Goal: Obtain resource: Download file/media

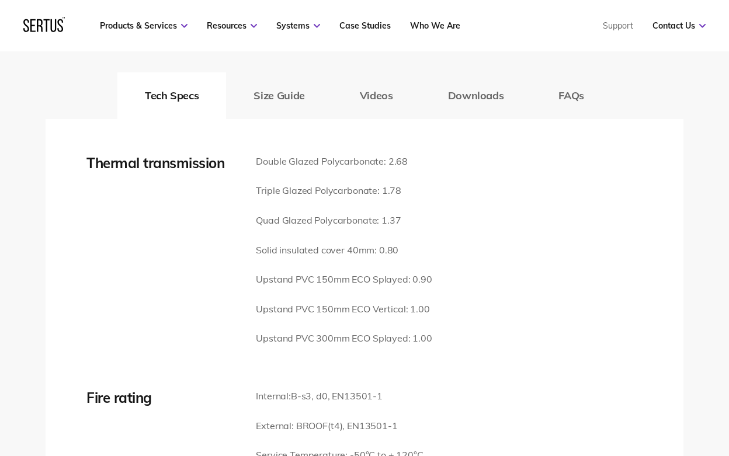
scroll to position [1632, 0]
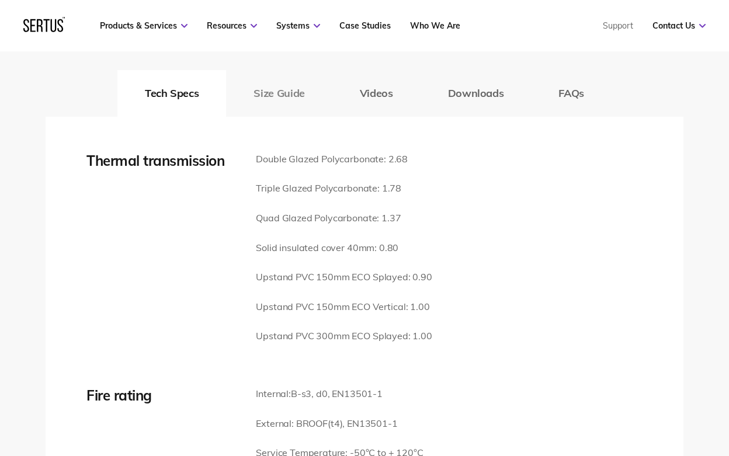
click at [273, 74] on button "Size Guide" at bounding box center [279, 93] width 106 height 47
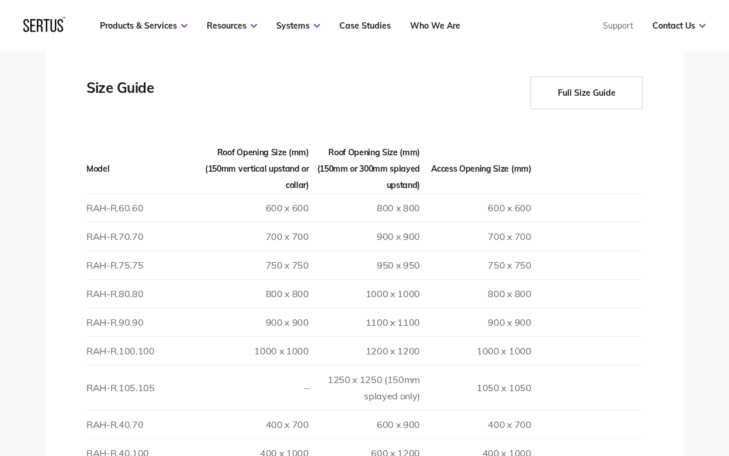
scroll to position [1705, 0]
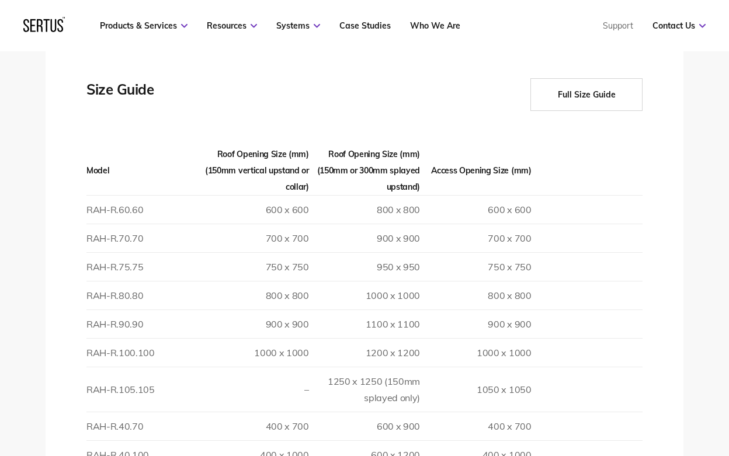
click at [588, 78] on button "Full Size Guide" at bounding box center [586, 94] width 112 height 33
click at [580, 78] on button "Full Size Guide" at bounding box center [586, 94] width 112 height 33
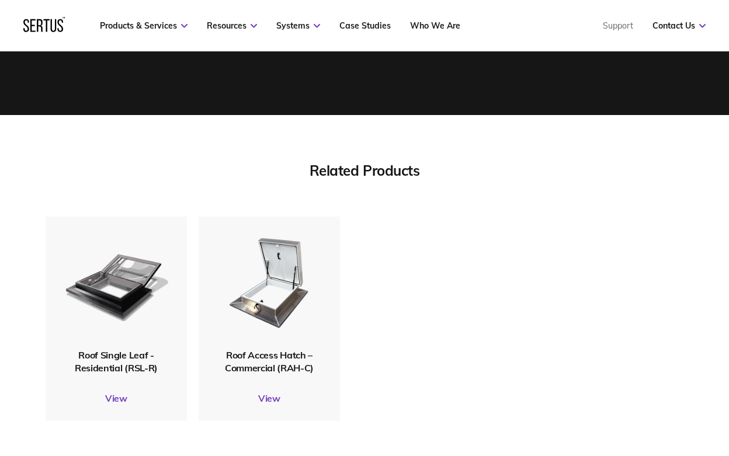
scroll to position [3527, 0]
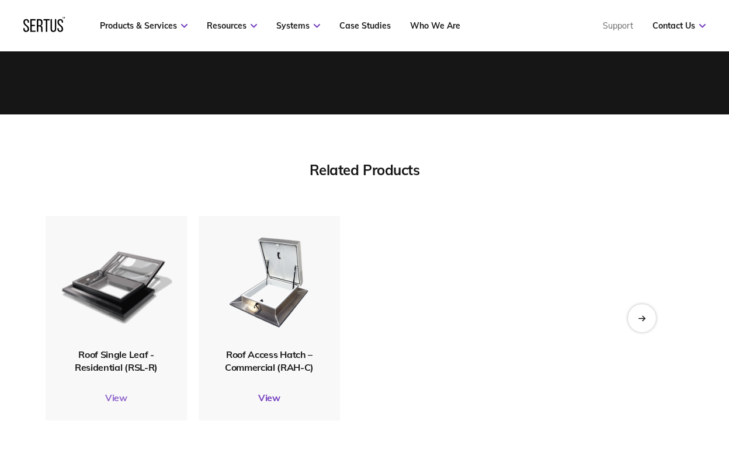
click at [113, 392] on link "View" at bounding box center [116, 398] width 141 height 12
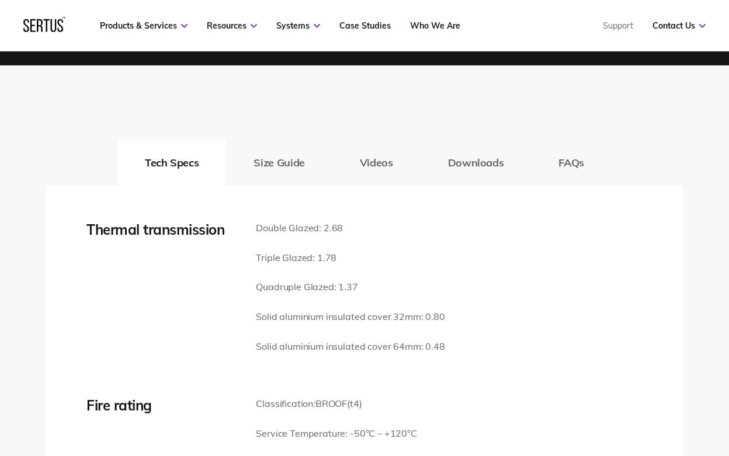
scroll to position [1638, 0]
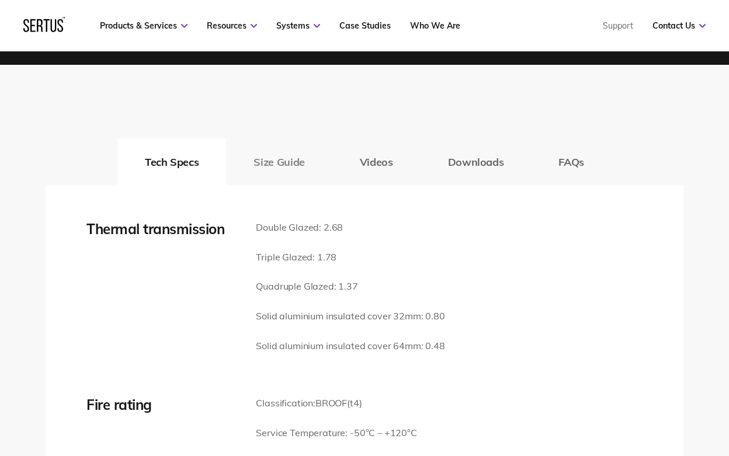
click at [266, 162] on button "Size Guide" at bounding box center [279, 161] width 106 height 47
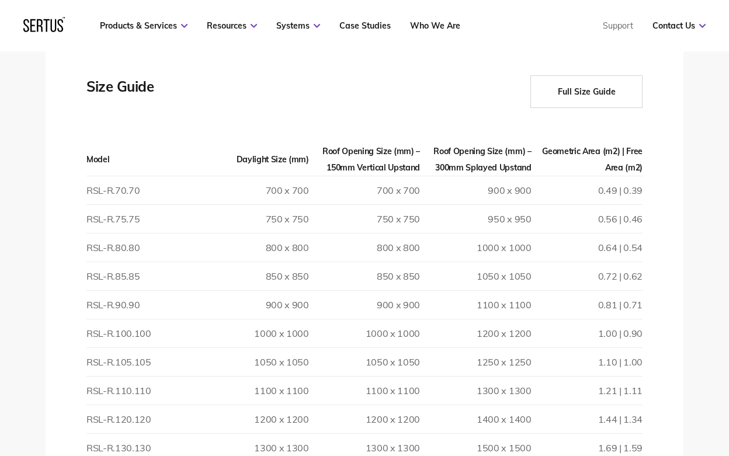
scroll to position [1778, 0]
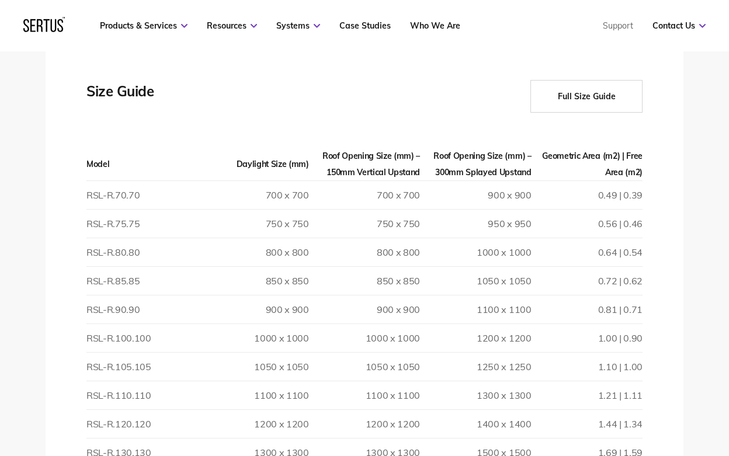
click at [569, 89] on button "Full Size Guide" at bounding box center [586, 96] width 112 height 33
click at [588, 88] on button "Full Size Guide" at bounding box center [586, 96] width 112 height 33
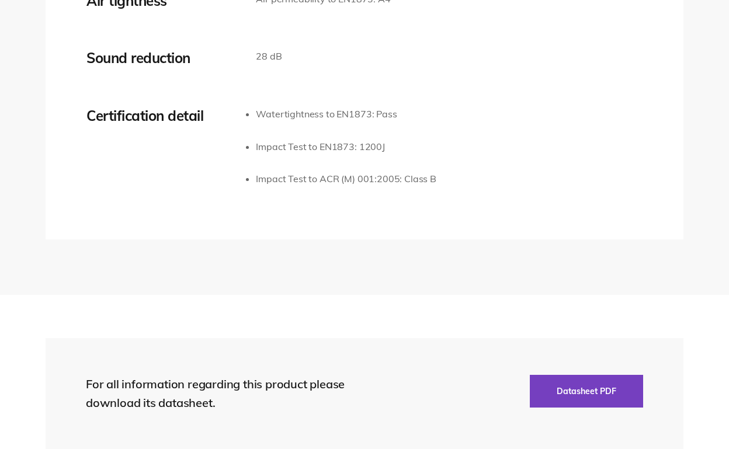
scroll to position [3527, 0]
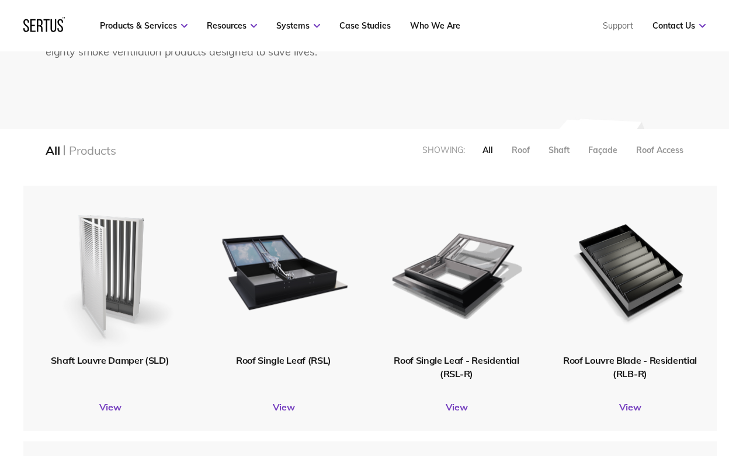
scroll to position [194, 0]
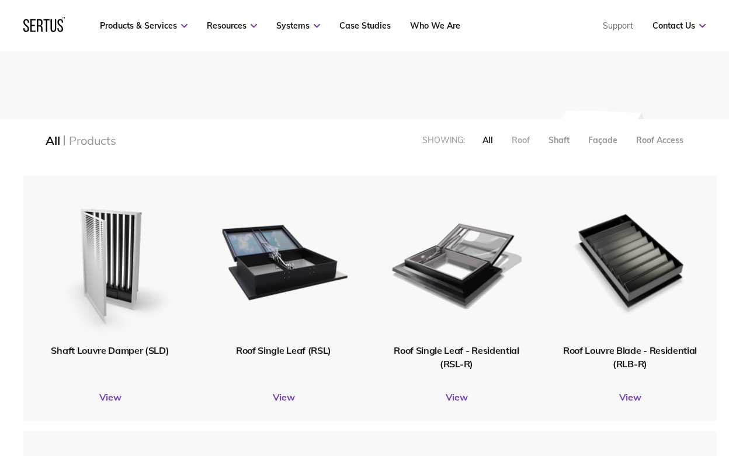
click at [519, 137] on div "Roof" at bounding box center [521, 140] width 18 height 11
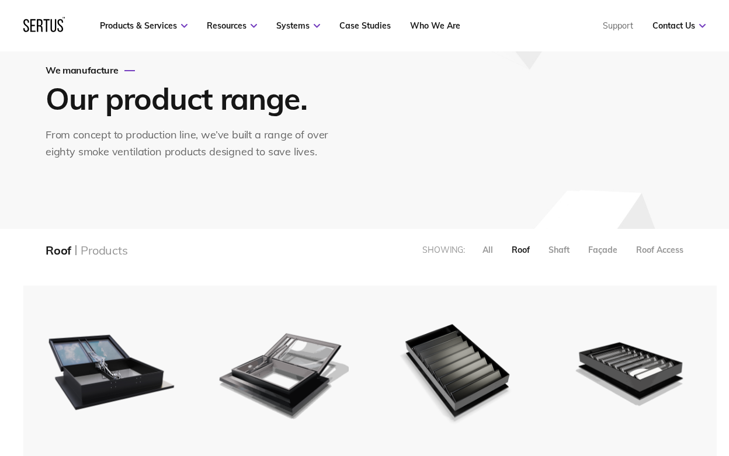
scroll to position [84, 0]
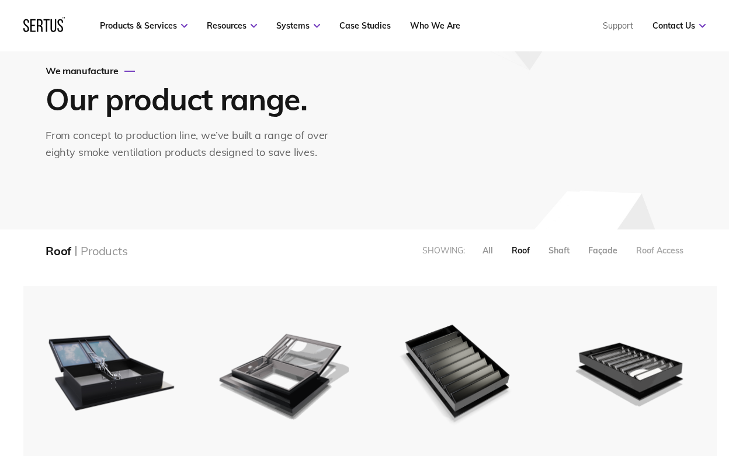
click at [645, 248] on div "Roof Access" at bounding box center [659, 250] width 47 height 11
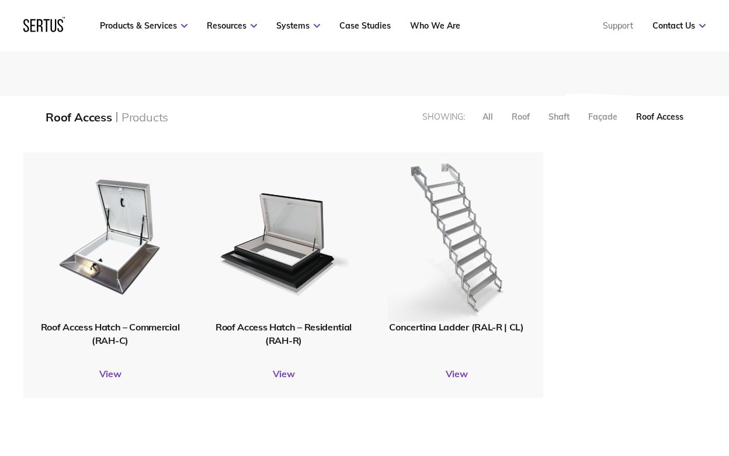
scroll to position [225, 0]
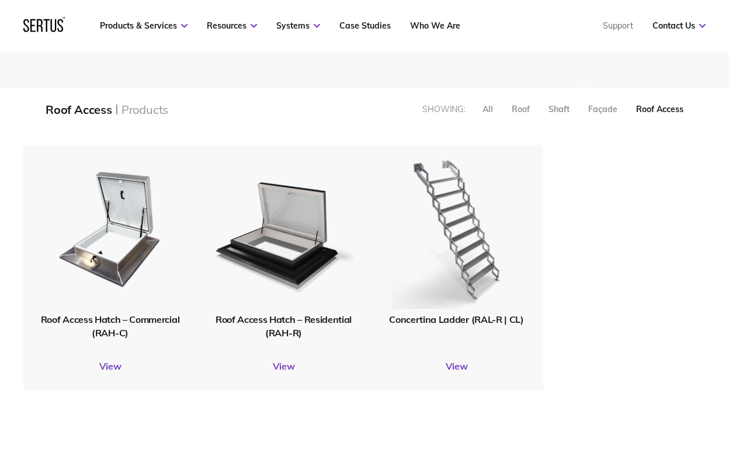
click at [314, 320] on div at bounding box center [283, 228] width 186 height 181
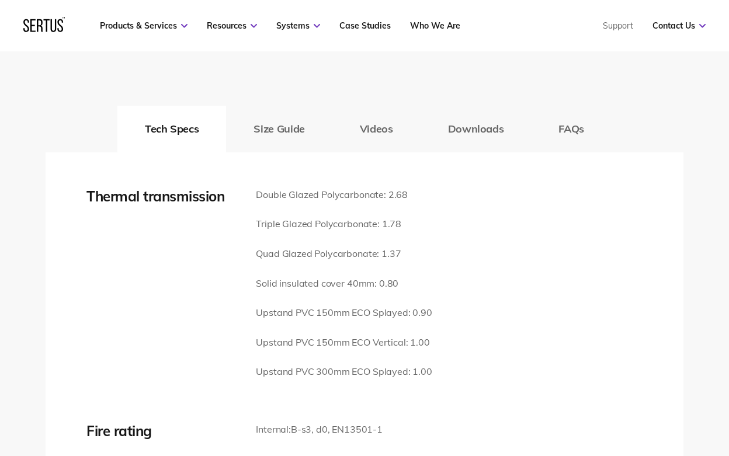
scroll to position [1596, 0]
click at [300, 105] on button "Size Guide" at bounding box center [279, 128] width 106 height 47
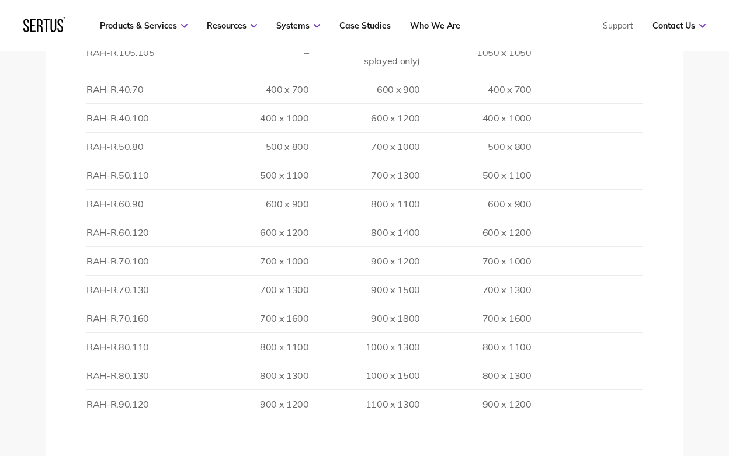
scroll to position [2043, 0]
drag, startPoint x: 86, startPoint y: 180, endPoint x: 553, endPoint y: 193, distance: 466.9
click at [553, 193] on tr "RAH-R.60.90 600 x 900 800 x 1100 600 x 900" at bounding box center [364, 203] width 556 height 29
copy tr "RAH-R.60.90 600 x 900 800 x 1100 600 x 900"
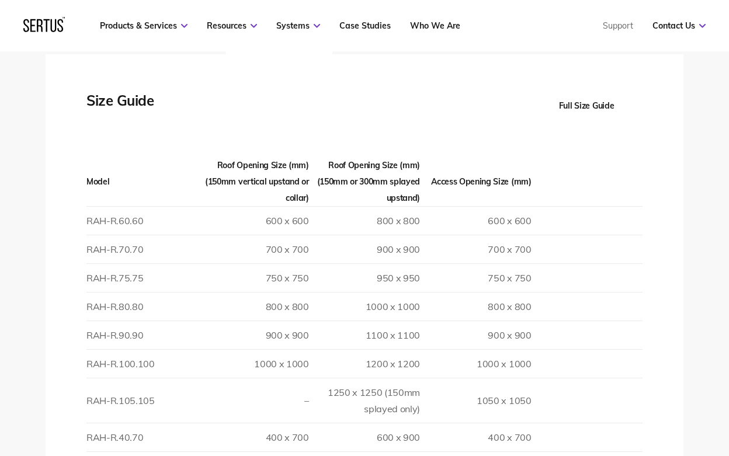
scroll to position [1696, 0]
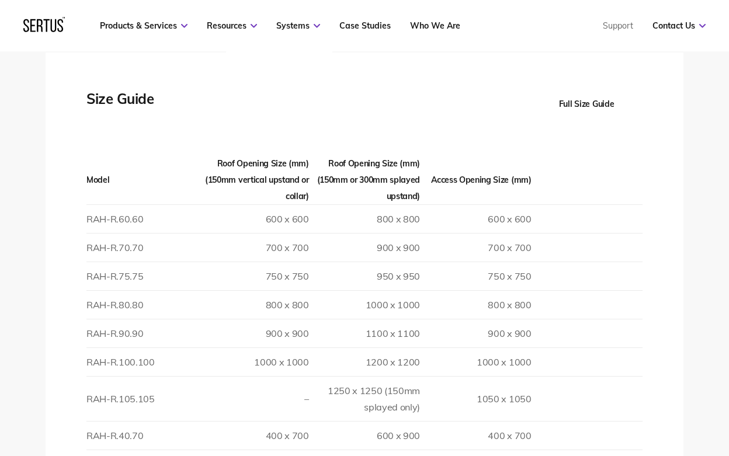
click at [585, 88] on button "Full Size Guide" at bounding box center [586, 104] width 112 height 33
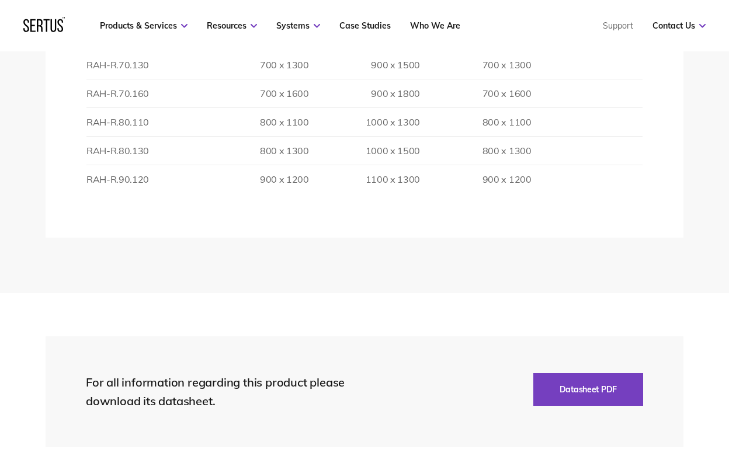
scroll to position [2268, 0]
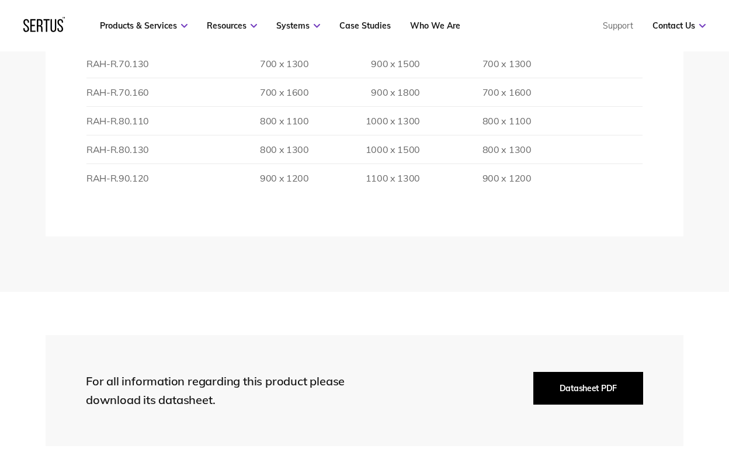
click at [564, 372] on button "Datasheet PDF" at bounding box center [588, 388] width 110 height 33
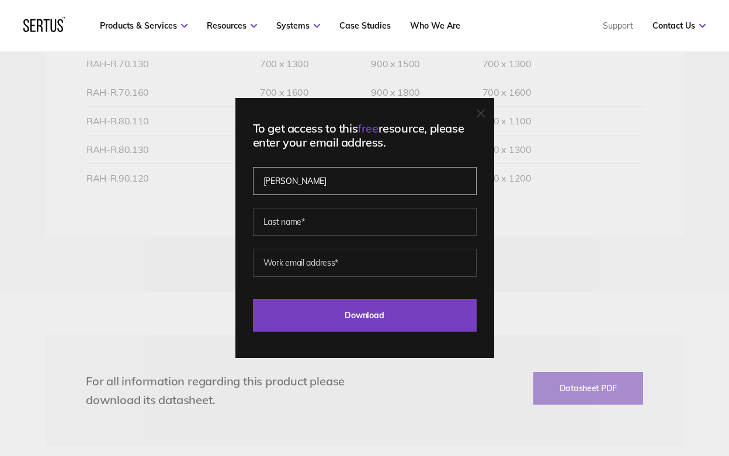
type input "Jon"
type input "Moorhouse"
type input "jon@"
type input "jon@constructivethinking.co.uk"
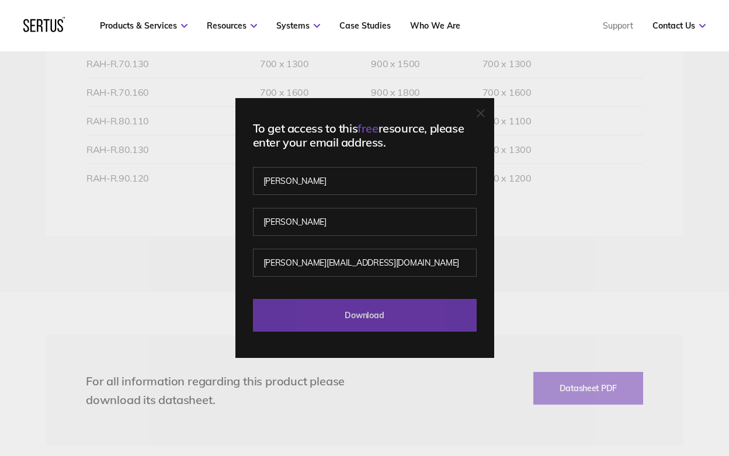
click at [361, 317] on input "Download" at bounding box center [365, 315] width 224 height 33
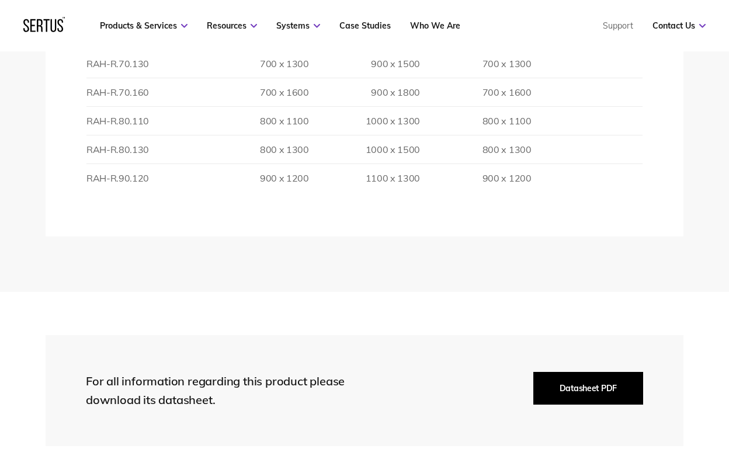
click at [558, 372] on button "Datasheet PDF" at bounding box center [588, 388] width 110 height 33
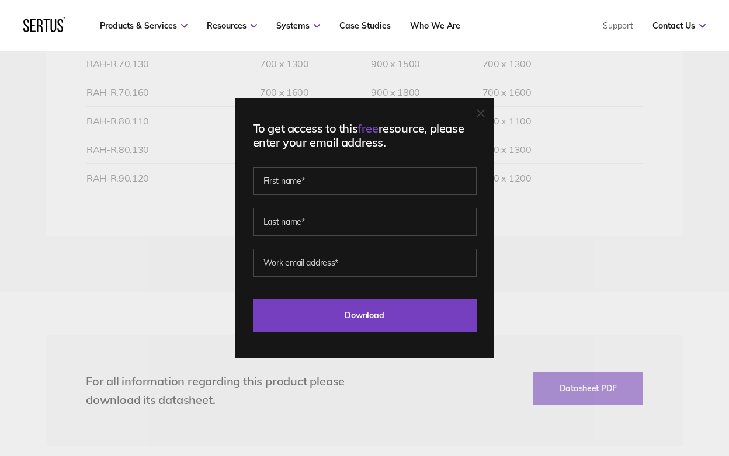
click at [379, 389] on div "To get access to this free resource, please enter your email address. Last Down…" at bounding box center [364, 228] width 729 height 456
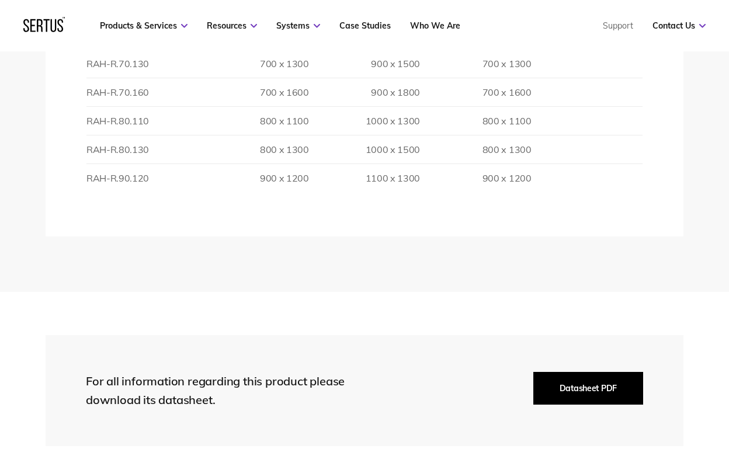
click at [590, 372] on button "Datasheet PDF" at bounding box center [588, 388] width 110 height 33
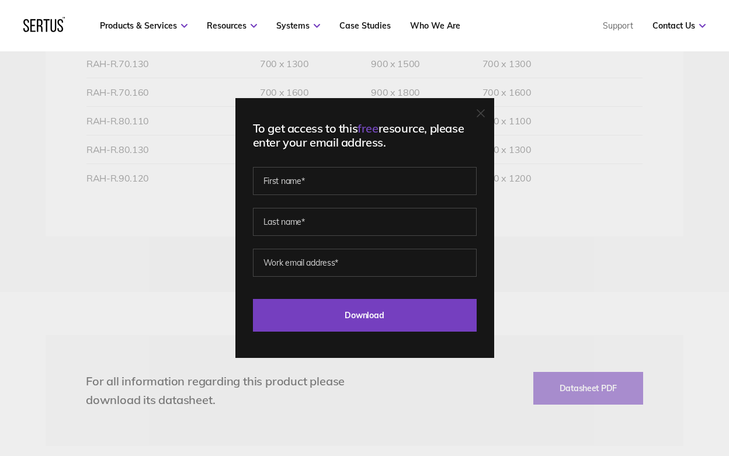
click at [174, 285] on div "To get access to this free resource, please enter your email address. Last Down…" at bounding box center [364, 228] width 729 height 456
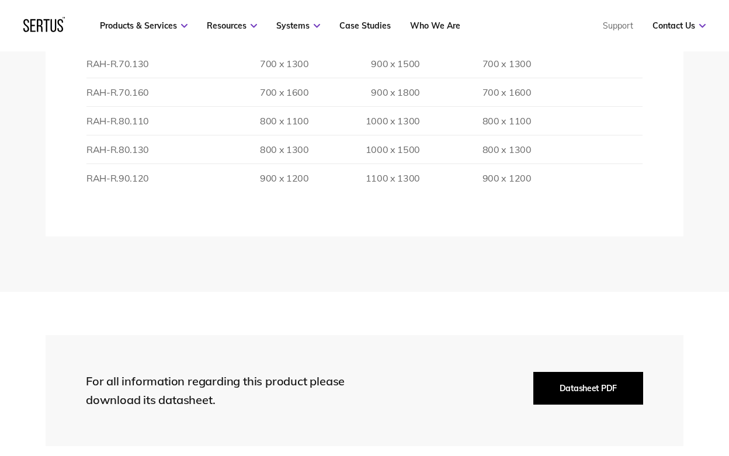
click at [571, 372] on button "Datasheet PDF" at bounding box center [588, 388] width 110 height 33
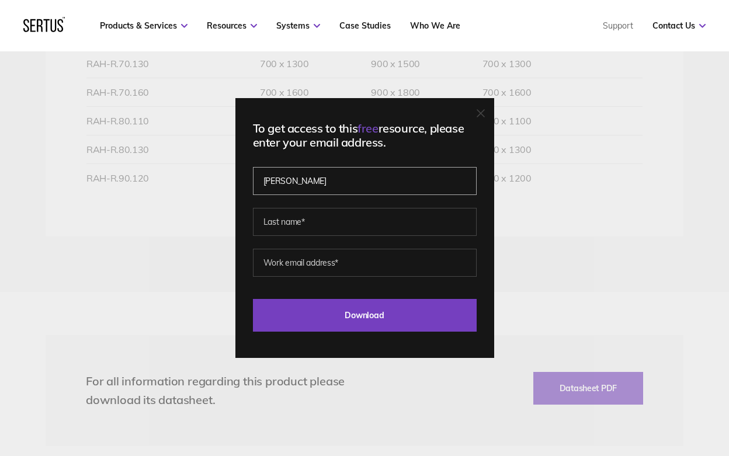
type input "jon"
type input "moorhouse"
type input "jon@constructivethinking.co.uk"
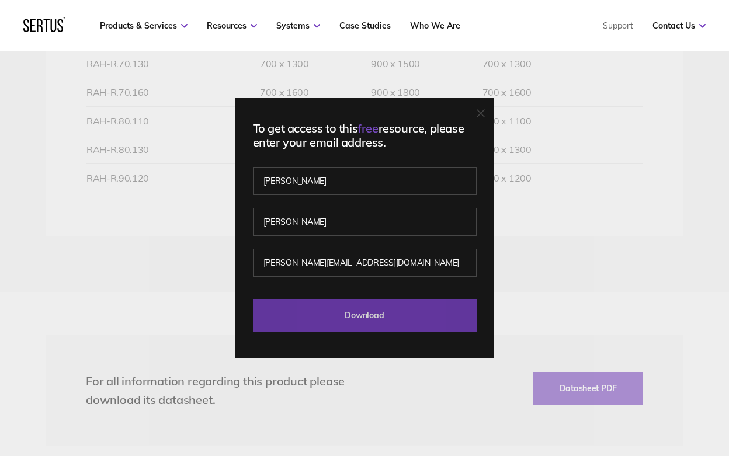
click at [395, 317] on input "Download" at bounding box center [365, 315] width 224 height 33
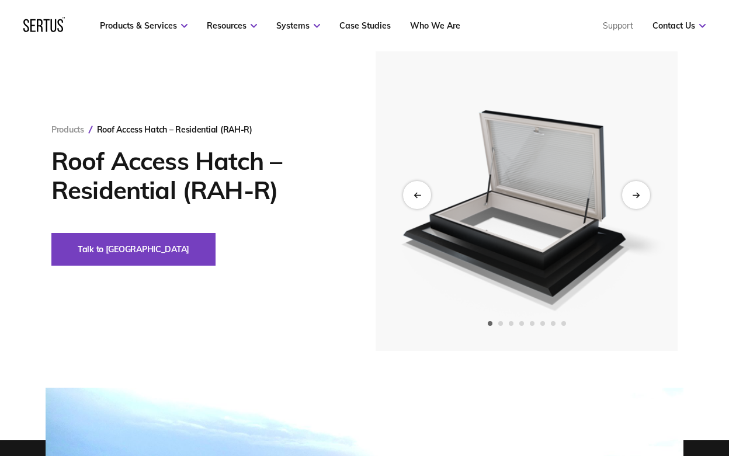
scroll to position [54, 0]
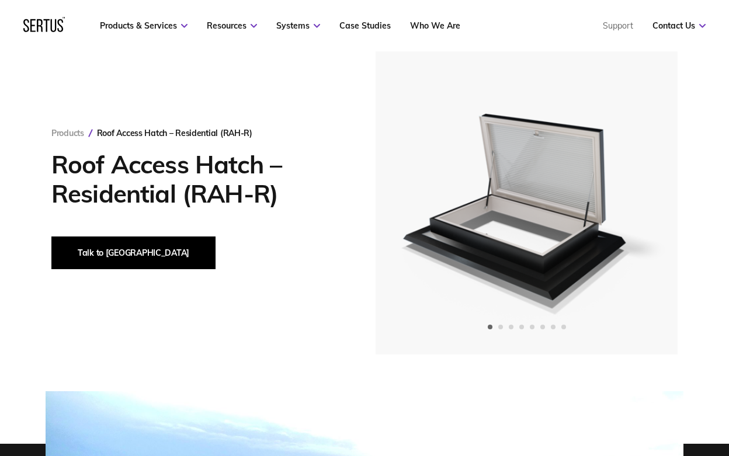
click at [98, 252] on button "Talk to [GEOGRAPHIC_DATA]" at bounding box center [133, 253] width 164 height 33
click at [102, 255] on button "Talk to [GEOGRAPHIC_DATA]" at bounding box center [133, 253] width 164 height 33
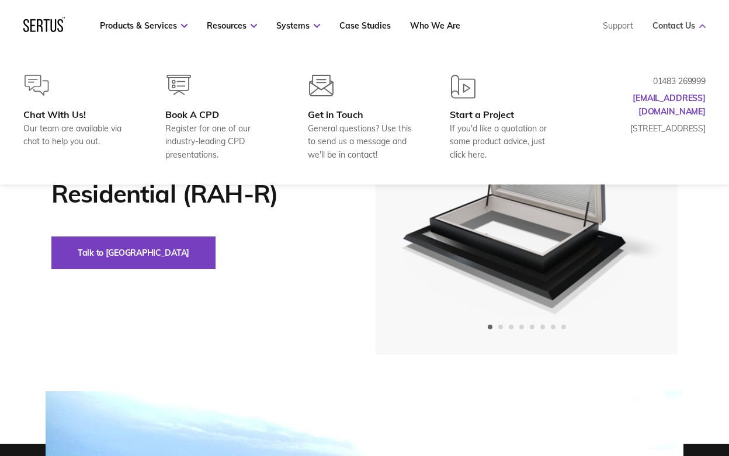
click at [668, 24] on link "Contact Us" at bounding box center [678, 25] width 53 height 11
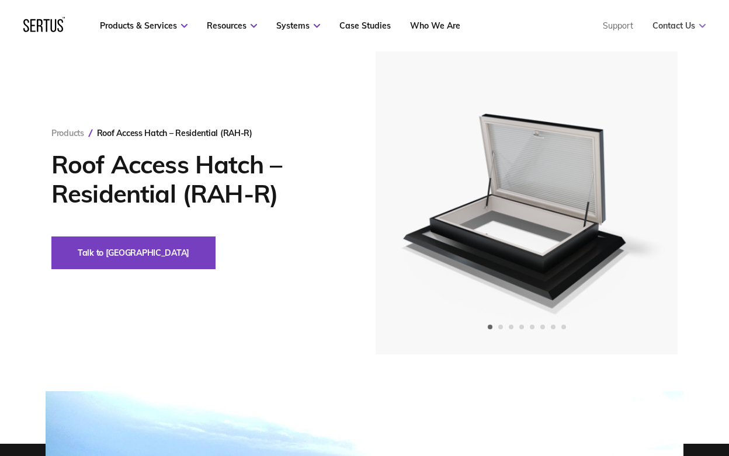
click at [668, 24] on link "Contact Us" at bounding box center [678, 25] width 53 height 11
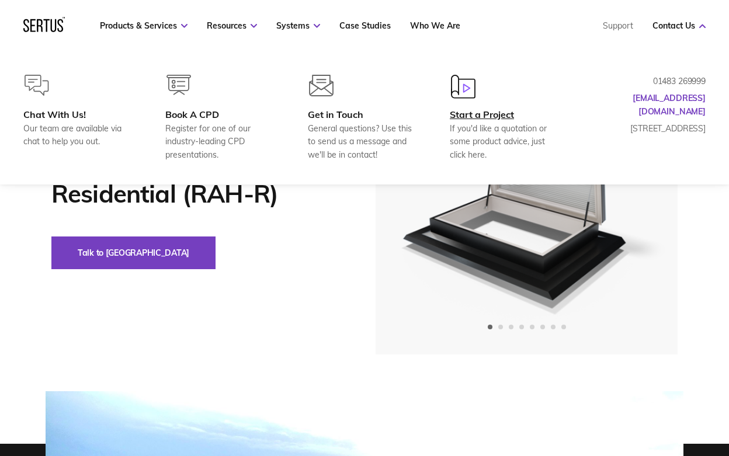
click at [470, 116] on div "Start a Project" at bounding box center [502, 115] width 104 height 12
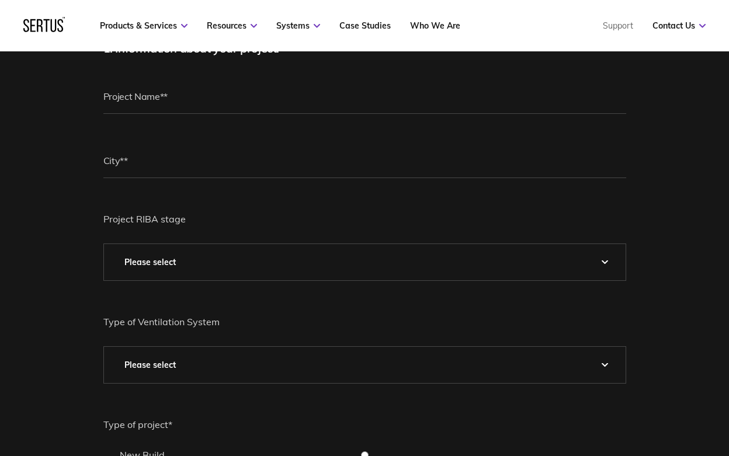
scroll to position [214, 0]
